Goal: Find specific page/section: Find specific page/section

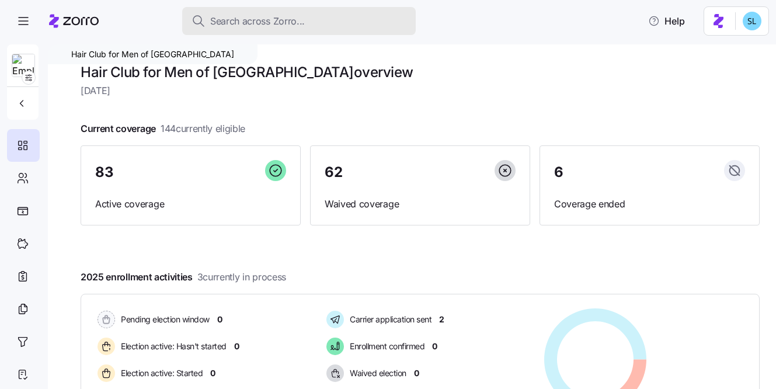
click at [353, 26] on div "Search across Zorro..." at bounding box center [299, 21] width 215 height 15
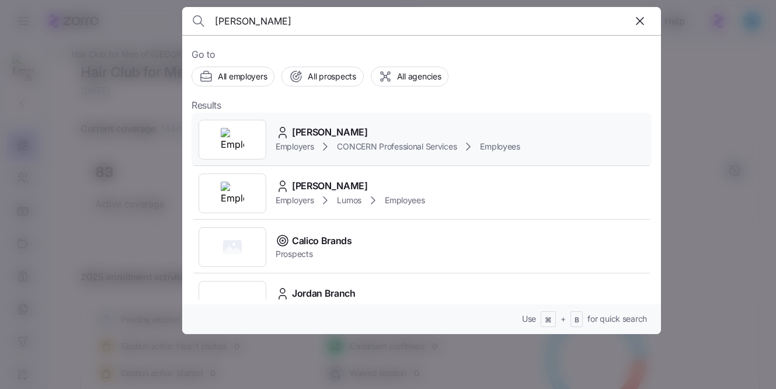
type input "[PERSON_NAME]"
click at [350, 119] on div "[PERSON_NAME] Employers CONCERN Professional Services Employees" at bounding box center [422, 140] width 460 height 54
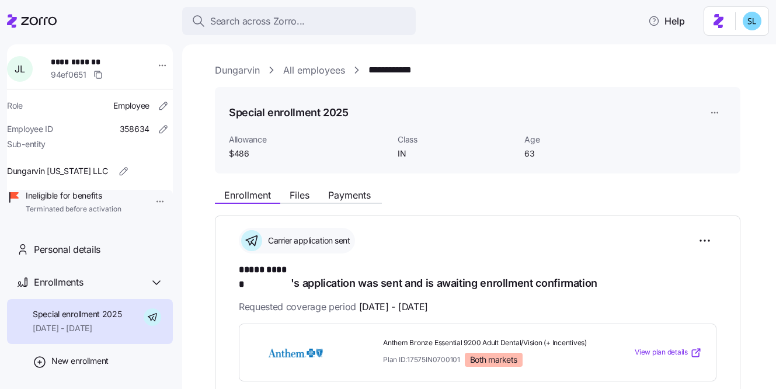
click at [465, 102] on div "Special enrollment 2025" at bounding box center [478, 112] width 498 height 23
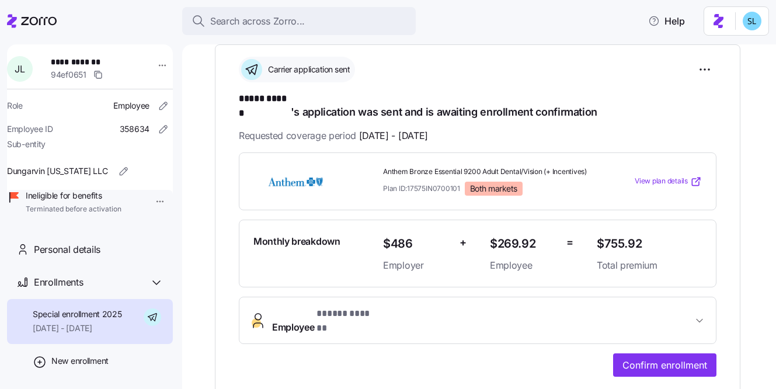
scroll to position [230, 0]
